Goal: Information Seeking & Learning: Learn about a topic

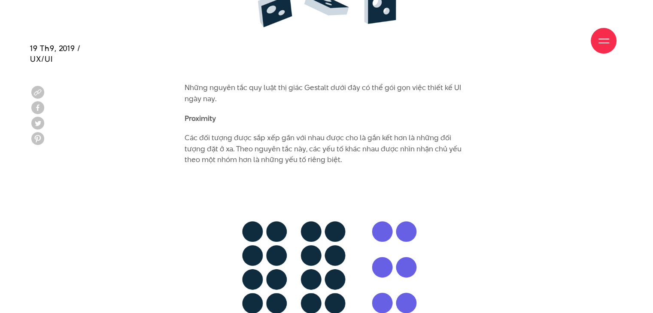
scroll to position [2677, 0]
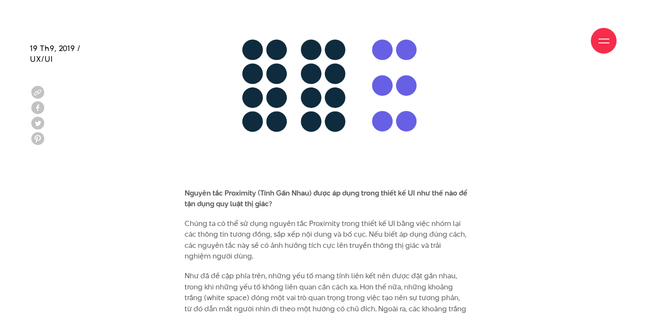
drag, startPoint x: 656, startPoint y: 16, endPoint x: 659, endPoint y: 122, distance: 106.5
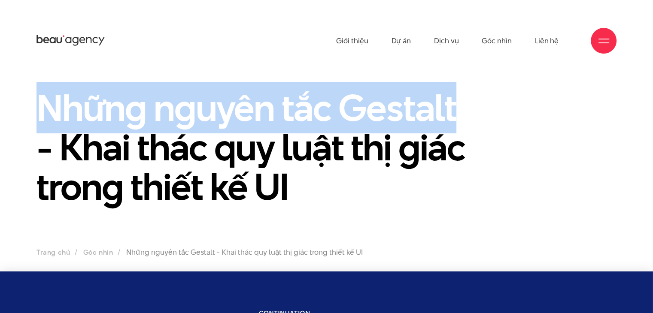
drag, startPoint x: 36, startPoint y: 112, endPoint x: 473, endPoint y: 113, distance: 437.3
click at [473, 113] on div "Những nguyên tắc Gestalt - Khai thác quy luật thị giác trong thiết kế UI" at bounding box center [252, 152] width 445 height 129
copy h1 "Những nguyên tắc Gestalt"
